Goal: Task Accomplishment & Management: Complete application form

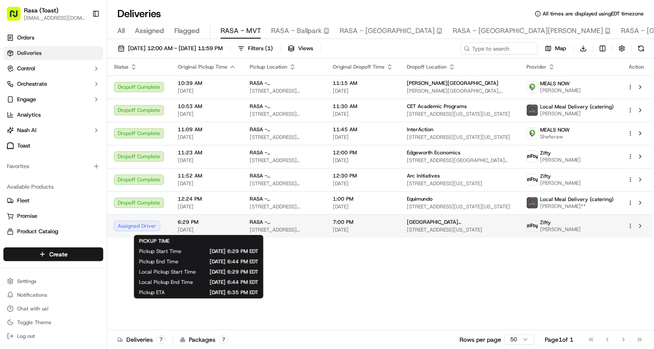
click at [223, 228] on span "[DATE]" at bounding box center [207, 229] width 58 height 7
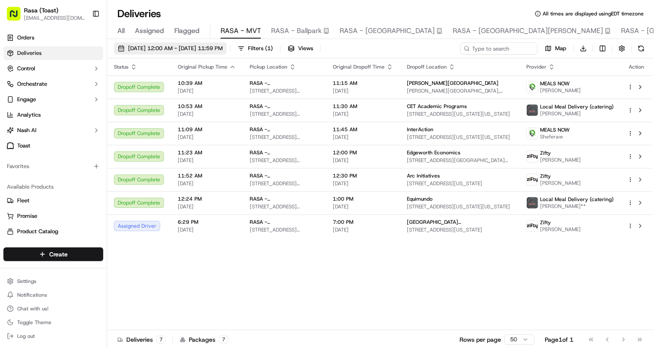
click at [216, 45] on span "[DATE] 12:00 AM - [DATE] 11:59 PM" at bounding box center [175, 49] width 95 height 8
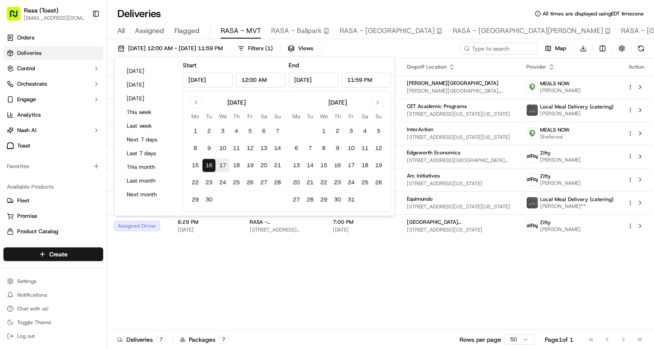
click at [224, 163] on button "17" at bounding box center [223, 166] width 14 height 14
type input "[DATE]"
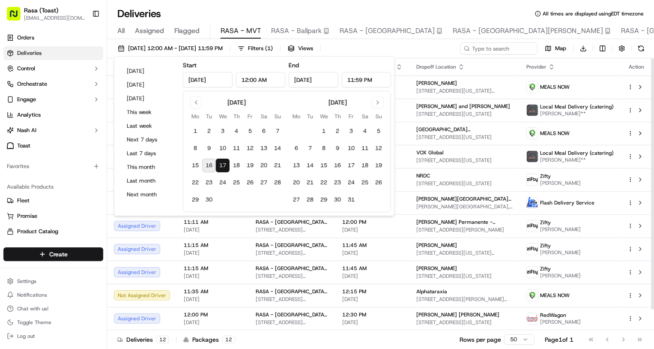
click at [471, 66] on div "Dropoff Location" at bounding box center [464, 66] width 96 height 7
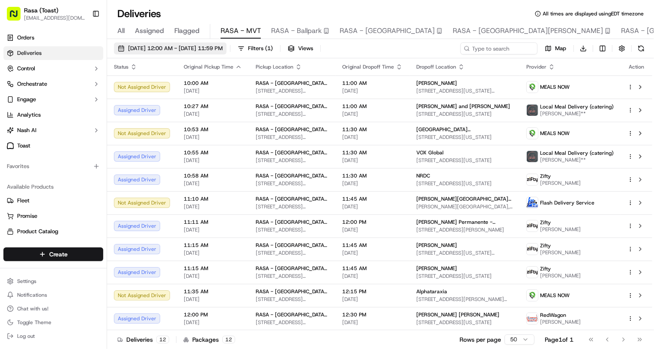
click at [223, 51] on span "[DATE] 12:00 AM - [DATE] 11:59 PM" at bounding box center [175, 49] width 95 height 8
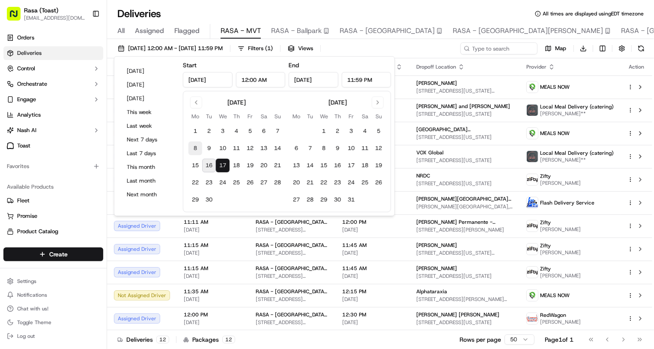
click at [195, 147] on button "8" at bounding box center [196, 148] width 14 height 14
type input "[DATE]"
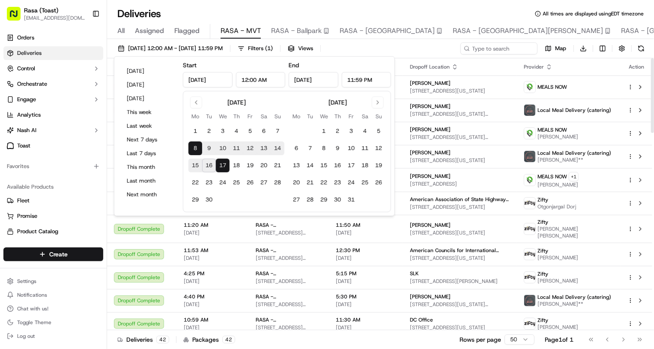
click at [474, 68] on div "Dropoff Location" at bounding box center [460, 66] width 100 height 7
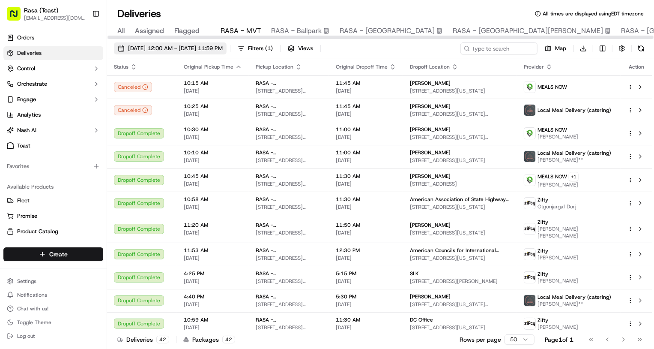
click at [223, 49] on span "[DATE] 12:00 AM - [DATE] 11:59 PM" at bounding box center [175, 49] width 95 height 8
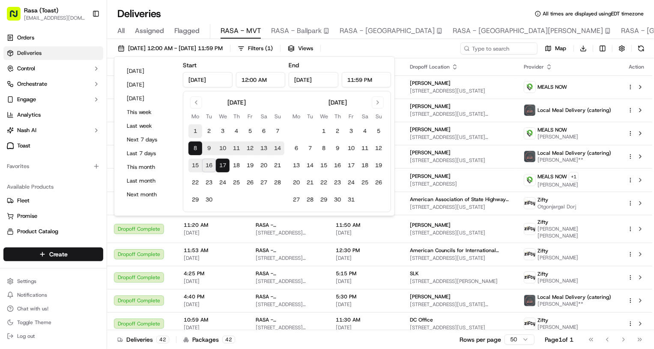
click at [196, 132] on button "1" at bounding box center [196, 131] width 14 height 14
type input "[DATE]"
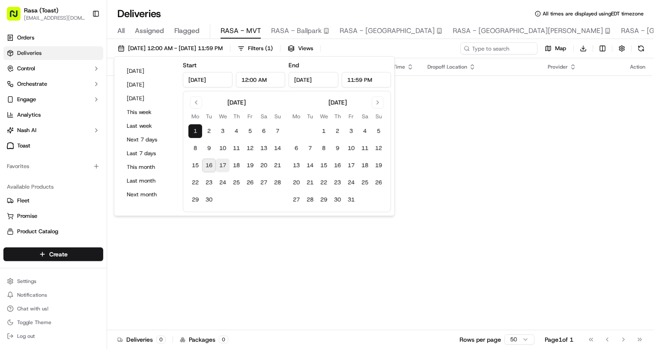
click at [225, 168] on button "17" at bounding box center [223, 166] width 14 height 14
type input "[DATE]"
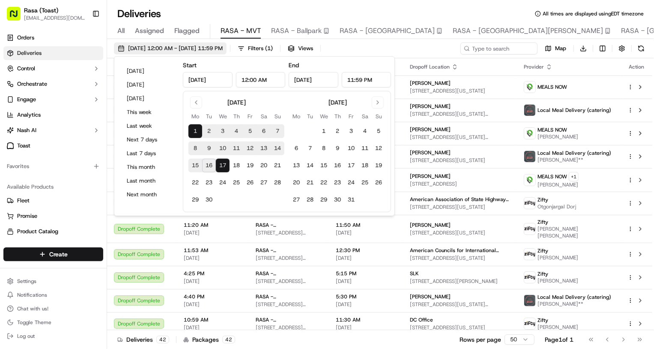
click at [223, 48] on span "[DATE] 12:00 AM - [DATE] 11:59 PM" at bounding box center [175, 49] width 95 height 8
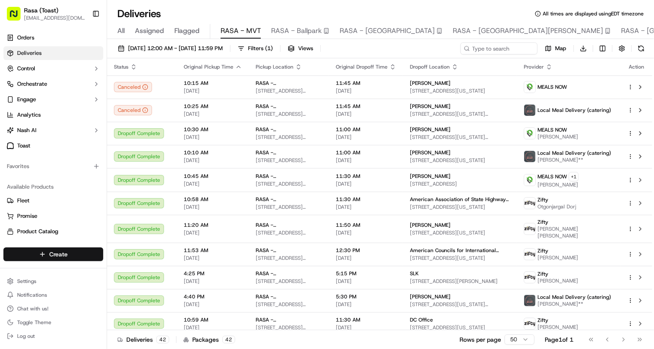
click at [62, 252] on html "Rasa (Toast) [EMAIL_ADDRESS][DOMAIN_NAME] Toggle Sidebar Orders Deliveries Cont…" at bounding box center [327, 174] width 654 height 349
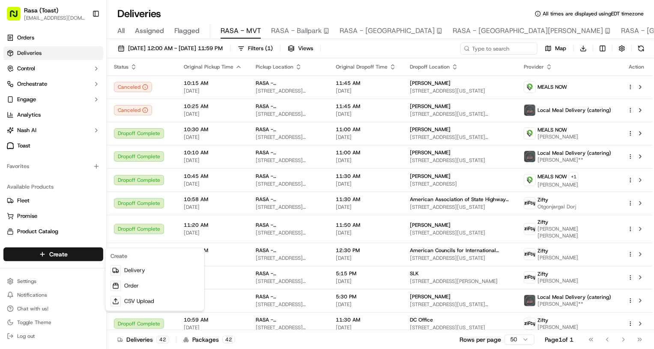
click at [27, 56] on html "Rasa (Toast) [EMAIL_ADDRESS][DOMAIN_NAME] Toggle Sidebar Orders Deliveries Cont…" at bounding box center [327, 174] width 654 height 349
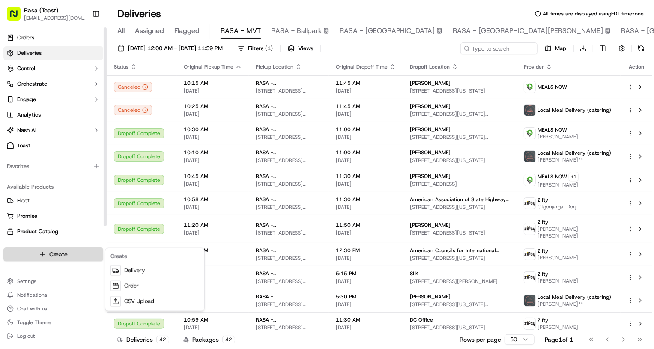
click at [59, 257] on html "Rasa (Toast) [EMAIL_ADDRESS][DOMAIN_NAME] Toggle Sidebar Orders Deliveries Cont…" at bounding box center [327, 174] width 654 height 349
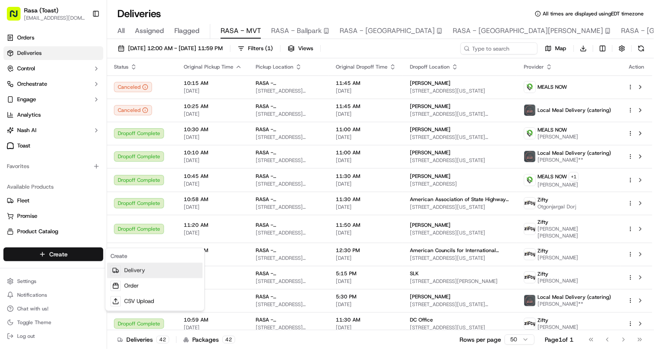
click at [126, 271] on link "Delivery" at bounding box center [155, 270] width 96 height 15
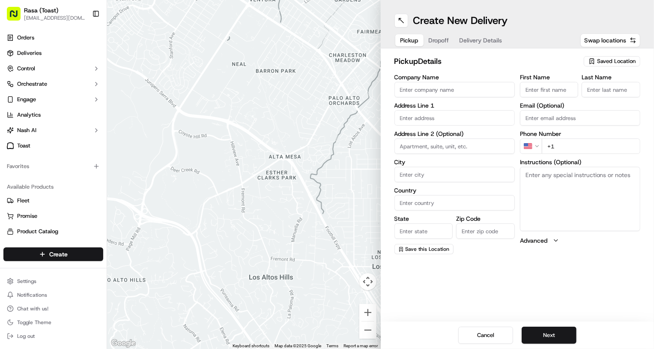
click at [460, 90] on input "Company Name" at bounding box center [455, 89] width 120 height 15
type input "Rasa - MVT"
type input "[STREET_ADDRESS]"
type input "[US_STATE]"
type input "[GEOGRAPHIC_DATA]"
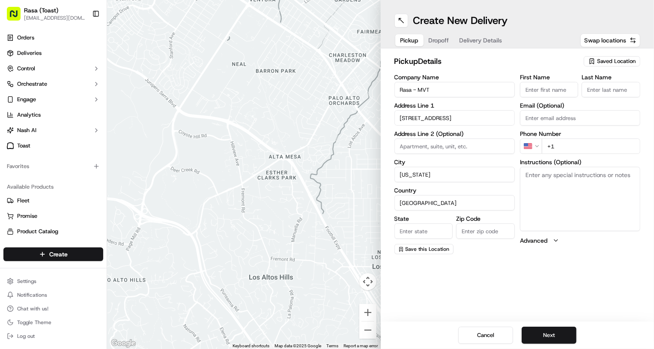
type input "DC"
type input "20001"
type input "[PERSON_NAME]"
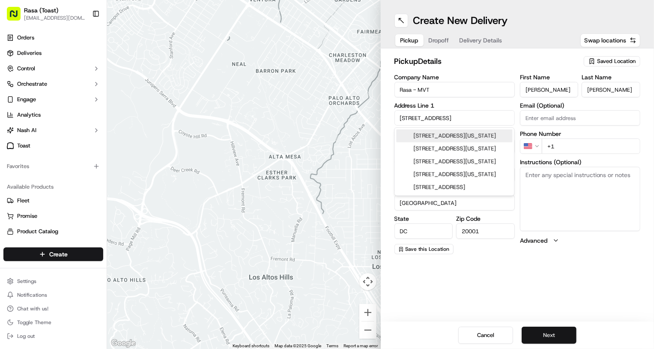
click at [553, 337] on button "Next" at bounding box center [549, 335] width 55 height 17
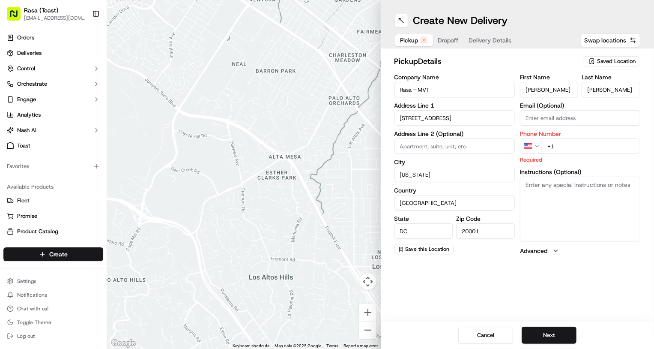
click at [570, 147] on input "+1" at bounding box center [591, 145] width 99 height 15
type input "[PHONE_NUMBER]"
click at [608, 273] on div "Create New Delivery Pickup Dropoff Delivery Details Swap locations pickup Detai…" at bounding box center [518, 174] width 274 height 349
click at [554, 336] on button "Next" at bounding box center [549, 335] width 55 height 17
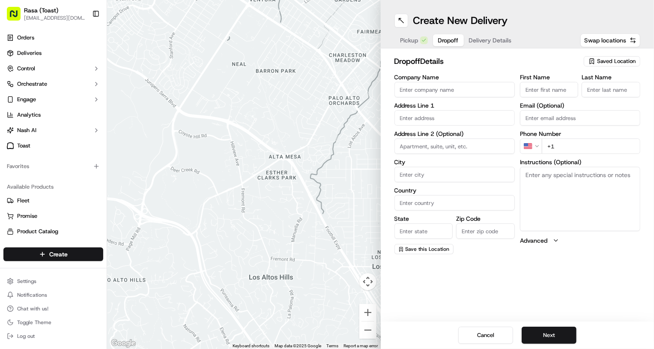
click at [422, 90] on input "Company Name" at bounding box center [455, 89] width 120 height 15
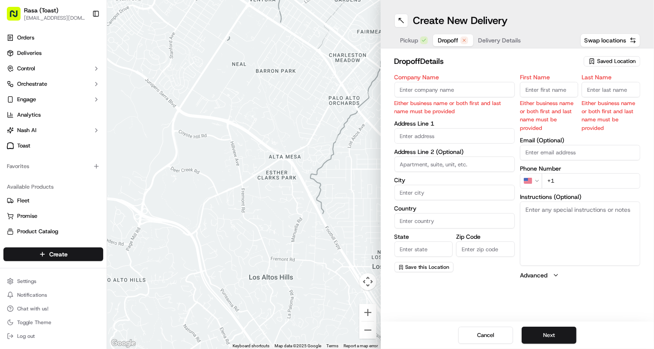
paste input "[PERSON_NAME] Law Group"
type input "[PERSON_NAME] Law Group"
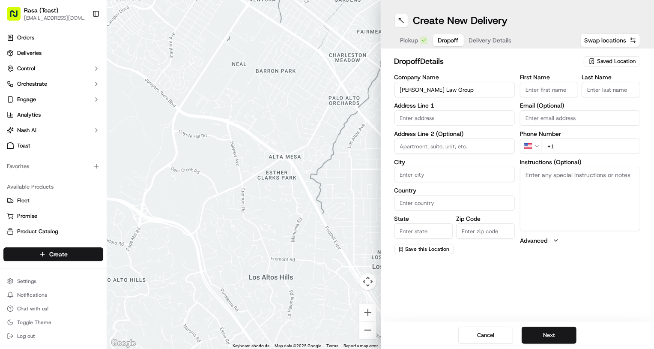
click at [531, 88] on input "First Name" at bounding box center [549, 89] width 59 height 15
paste input "Radhia"
type input "Radhia"
click at [603, 90] on input "Last Name" at bounding box center [611, 89] width 59 height 15
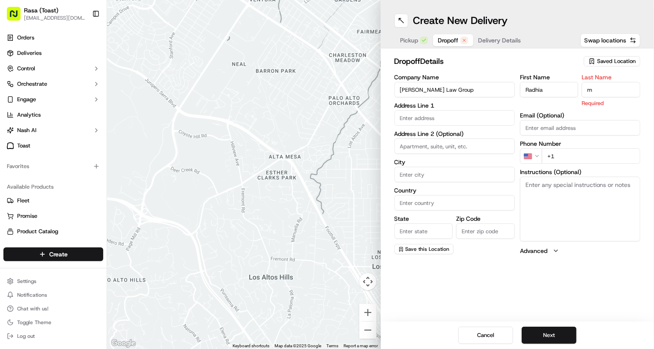
click at [607, 91] on input "m" at bounding box center [611, 89] width 59 height 15
type input "m"
click at [457, 123] on input "text" at bounding box center [455, 117] width 120 height 15
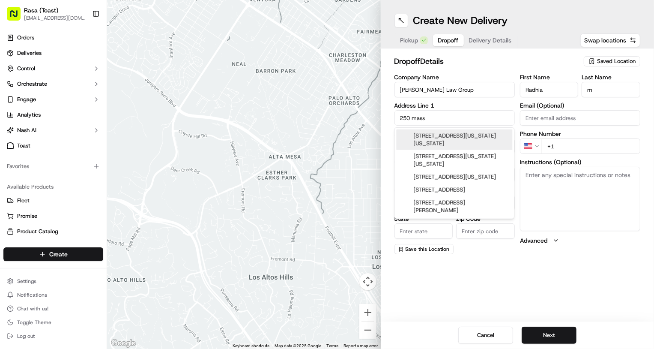
click at [459, 141] on div "[STREET_ADDRESS][US_STATE][US_STATE]" at bounding box center [454, 139] width 116 height 21
type input "[STREET_ADDRESS][US_STATE][US_STATE]"
type input "[US_STATE]"
type input "[GEOGRAPHIC_DATA]"
type input "DC"
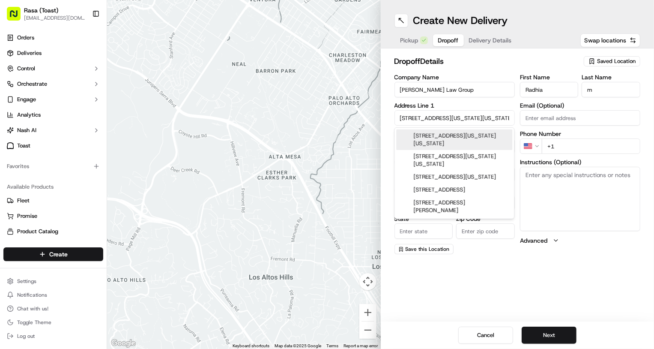
type input "20001"
type input "[STREET_ADDRESS][US_STATE]"
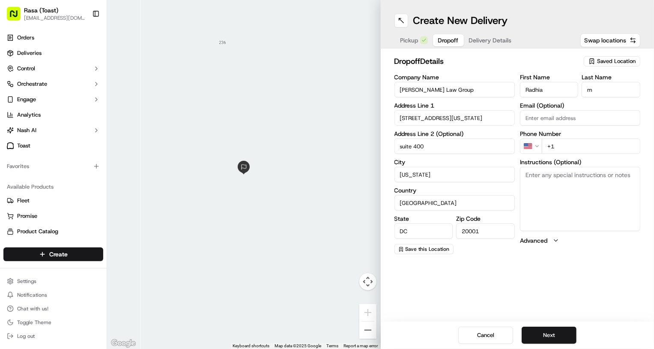
type input "suite 400"
click at [569, 148] on input "+1" at bounding box center [591, 145] width 99 height 15
paste input "[PHONE_NUMBER]"
type input "[PHONE_NUMBER]"
click at [552, 335] on button "Next" at bounding box center [549, 335] width 55 height 17
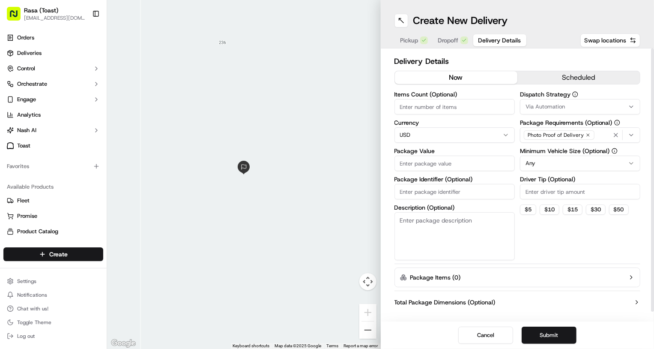
click at [564, 78] on button "scheduled" at bounding box center [579, 77] width 123 height 13
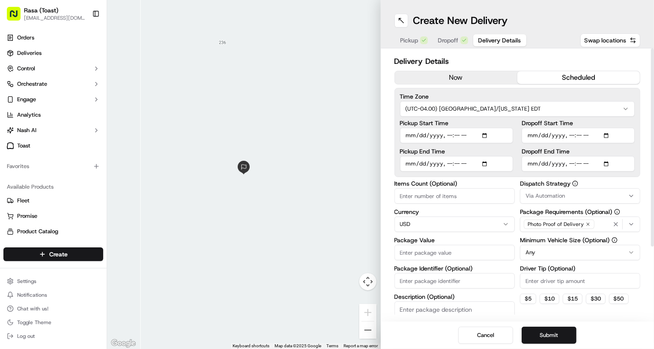
click at [430, 138] on input "Pickup Start Time" at bounding box center [456, 135] width 113 height 15
type input "[DATE]T10:30"
type input "[DATE]T11:00"
click at [632, 81] on button "scheduled" at bounding box center [579, 77] width 123 height 13
click at [453, 162] on input "Pickup End Time" at bounding box center [456, 163] width 113 height 15
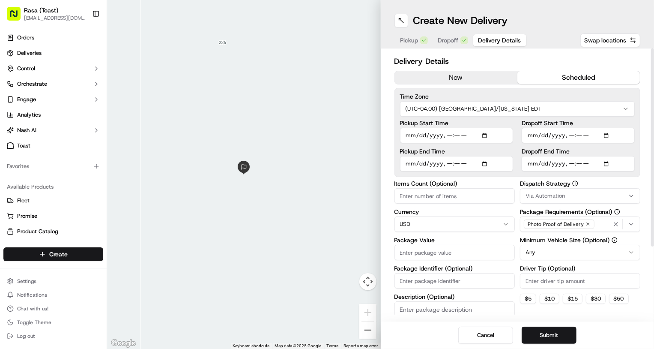
click at [439, 162] on input "Pickup End Time" at bounding box center [456, 163] width 113 height 15
type input "[DATE]T22:29"
click at [644, 165] on div "Delivery Details now scheduled Time Zone (UTC-04.00) [GEOGRAPHIC_DATA]/[US_STAT…" at bounding box center [518, 184] width 274 height 273
click at [584, 161] on input "Dropoff End Time" at bounding box center [578, 163] width 113 height 15
type input "[DATE]T11:02"
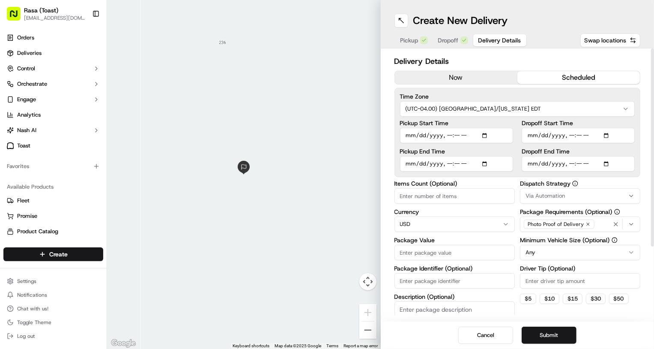
click at [636, 153] on div "Time Zone (UTC-04.00) [GEOGRAPHIC_DATA]/[US_STATE] EDT Pickup Start Time Pickup…" at bounding box center [518, 132] width 246 height 89
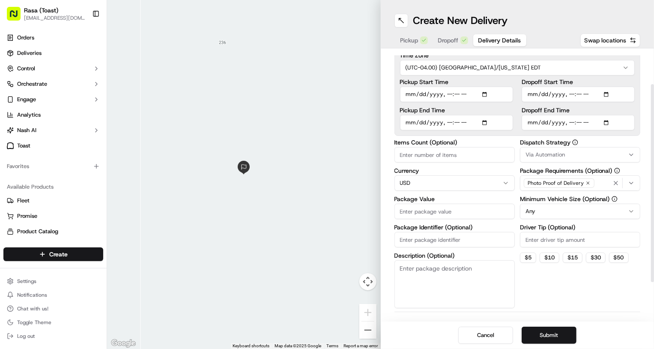
scroll to position [47, 0]
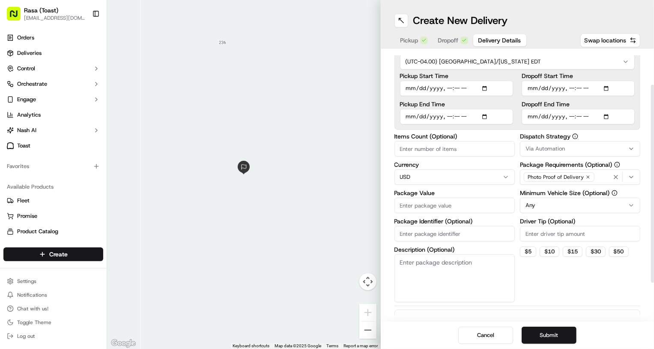
click at [434, 207] on input "Package Value" at bounding box center [455, 205] width 120 height 15
type input "890"
click at [460, 150] on input "Items Count (Optional)" at bounding box center [455, 148] width 120 height 15
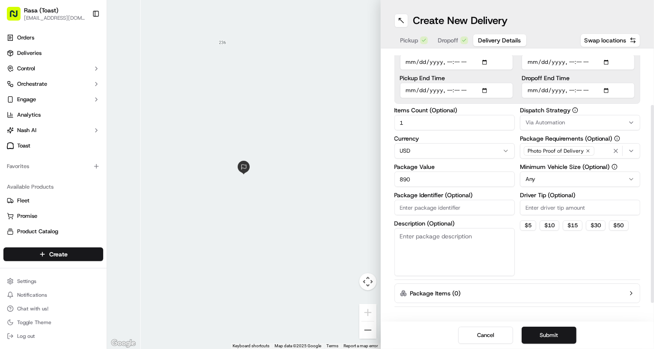
scroll to position [74, 0]
type input "1"
click at [554, 223] on button "$ 10" at bounding box center [550, 225] width 20 height 10
type input "10"
click at [543, 330] on button "Submit" at bounding box center [549, 335] width 55 height 17
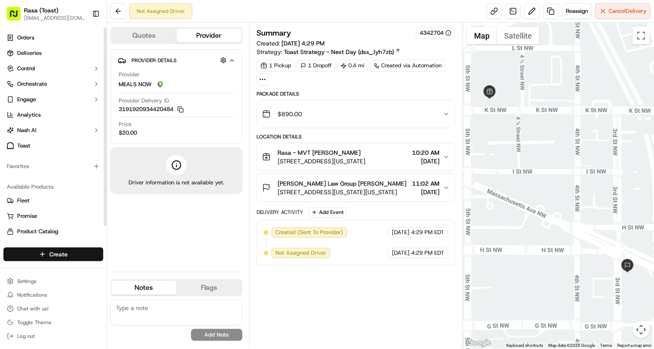
click at [64, 256] on html "Rasa (Toast) [EMAIL_ADDRESS][DOMAIN_NAME] Toggle Sidebar Orders Deliveries Cont…" at bounding box center [327, 174] width 654 height 349
